Goal: Submit feedback/report problem

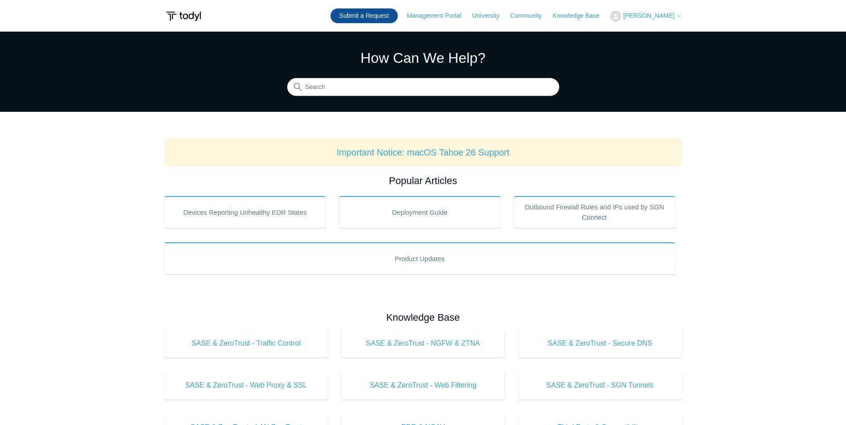
click at [395, 14] on link "Submit a Request" at bounding box center [363, 15] width 67 height 15
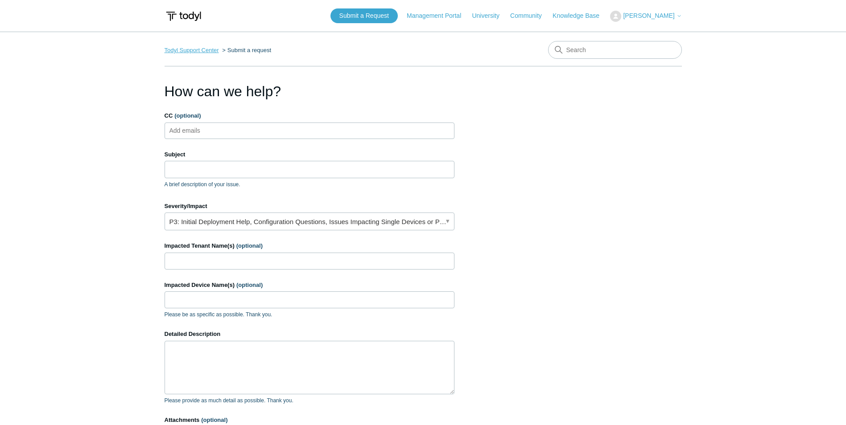
click at [185, 50] on link "Todyl Support Center" at bounding box center [191, 50] width 54 height 7
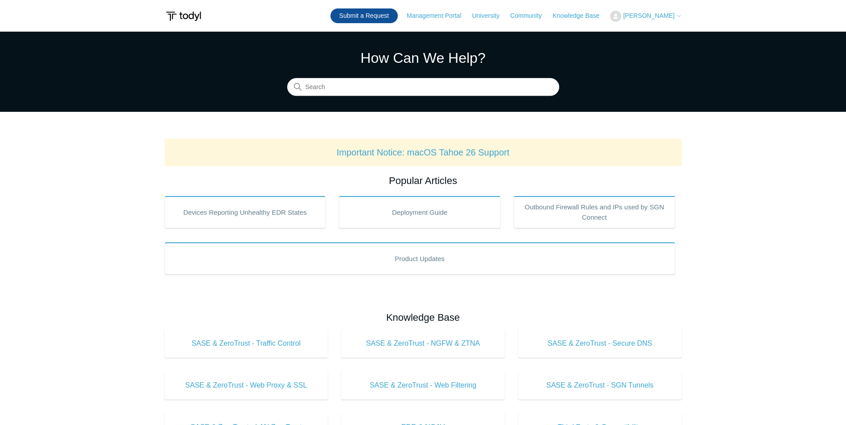
click at [397, 15] on link "Submit a Request" at bounding box center [363, 15] width 67 height 15
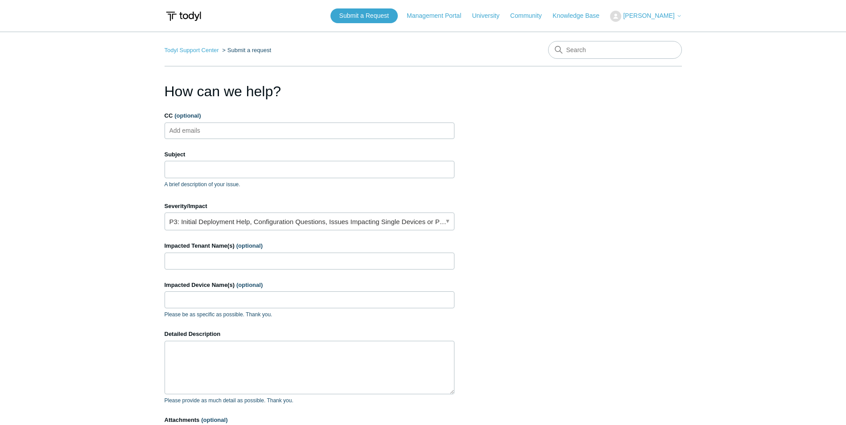
click at [246, 130] on ul "Add emails" at bounding box center [309, 131] width 290 height 16
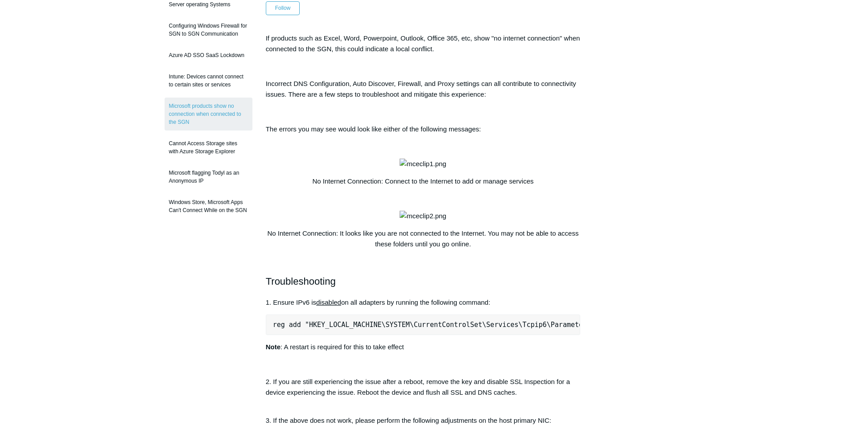
scroll to position [89, 0]
